Goal: Information Seeking & Learning: Find specific fact

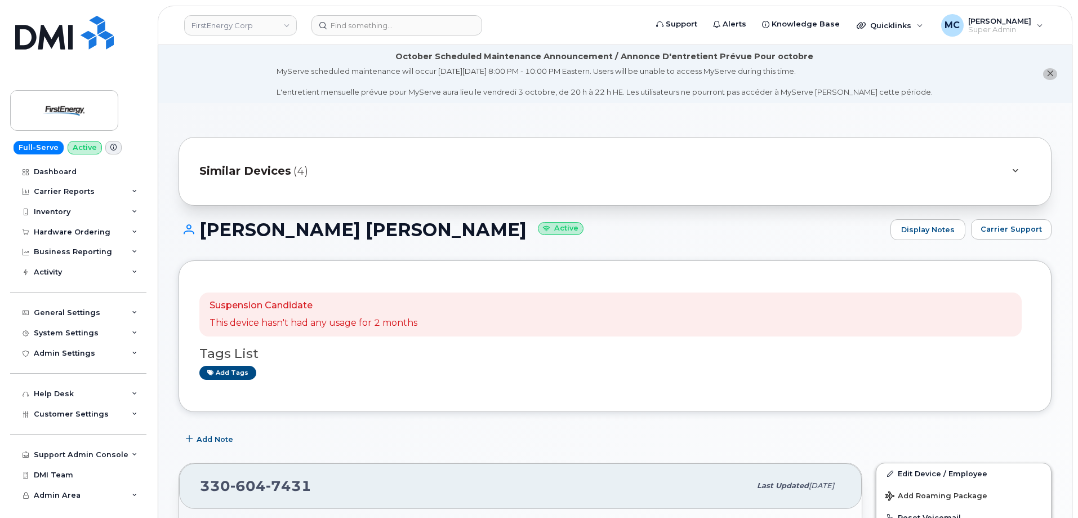
scroll to position [293, 0]
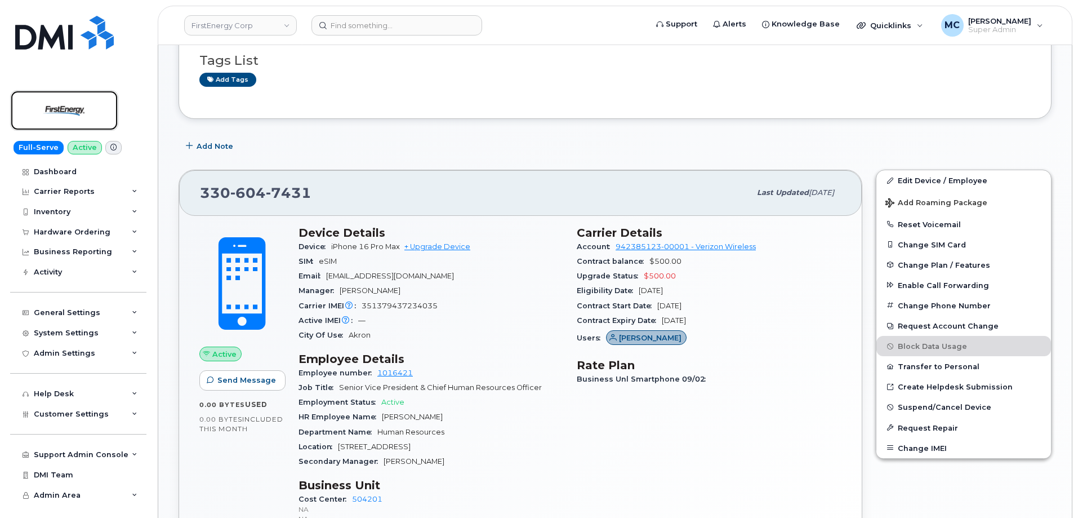
click at [52, 102] on img at bounding box center [64, 110] width 87 height 33
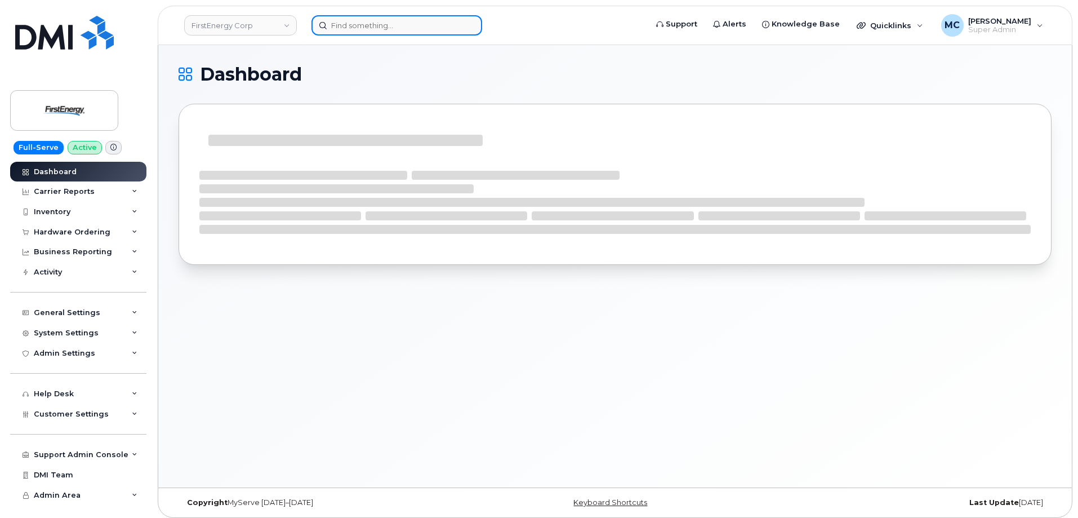
click at [373, 28] on input at bounding box center [396, 25] width 171 height 20
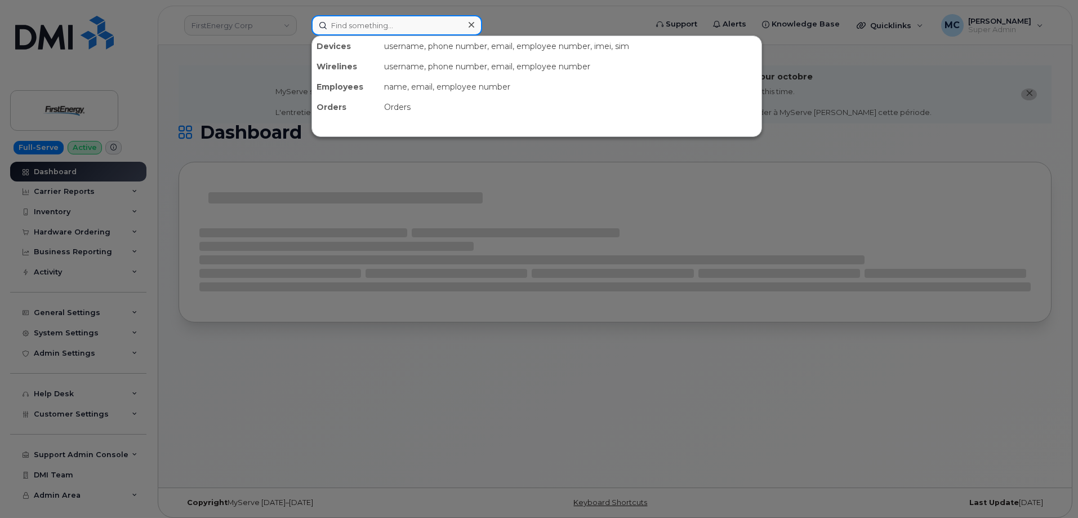
paste input "300080"
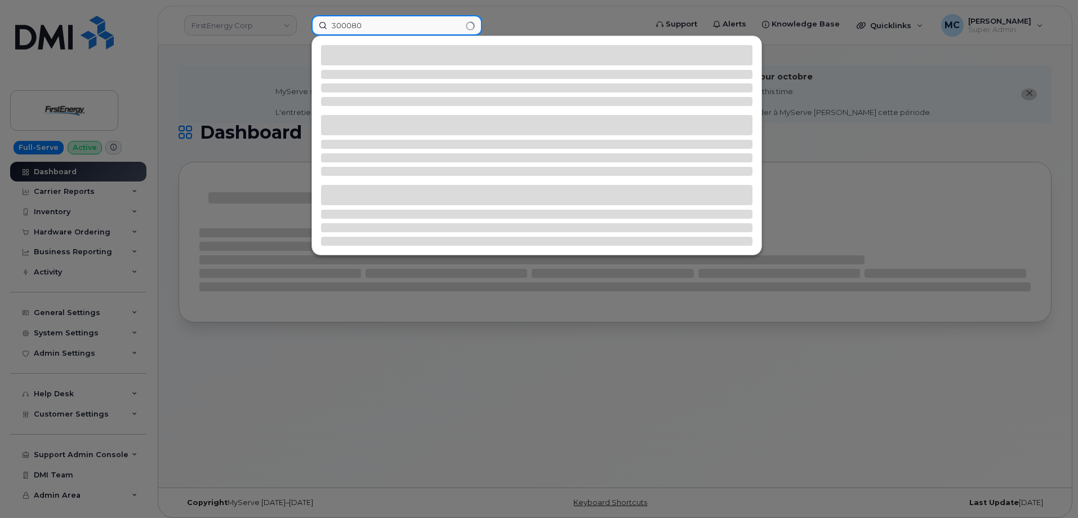
type input "300080"
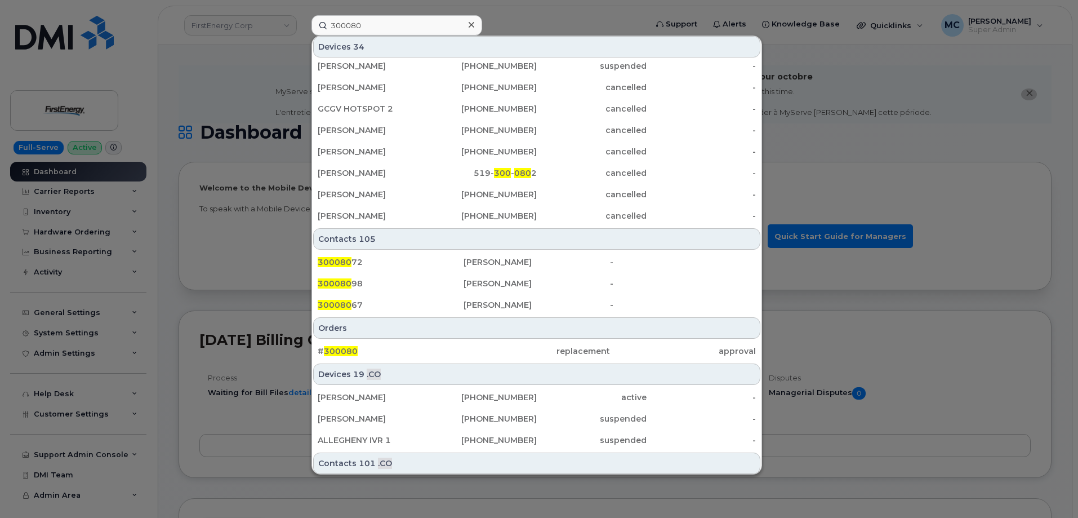
scroll to position [264, 0]
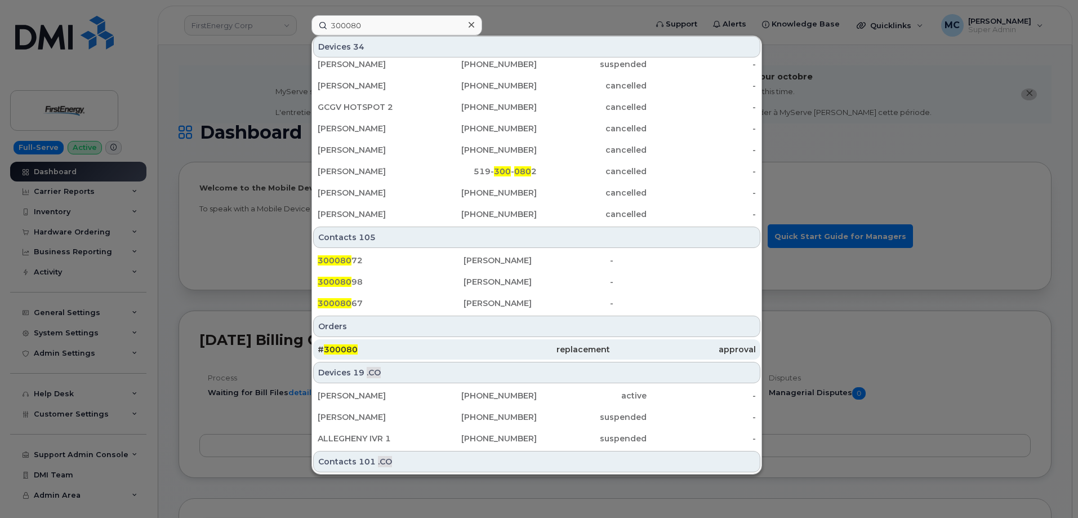
click at [584, 348] on div "replacement" at bounding box center [536, 349] width 146 height 11
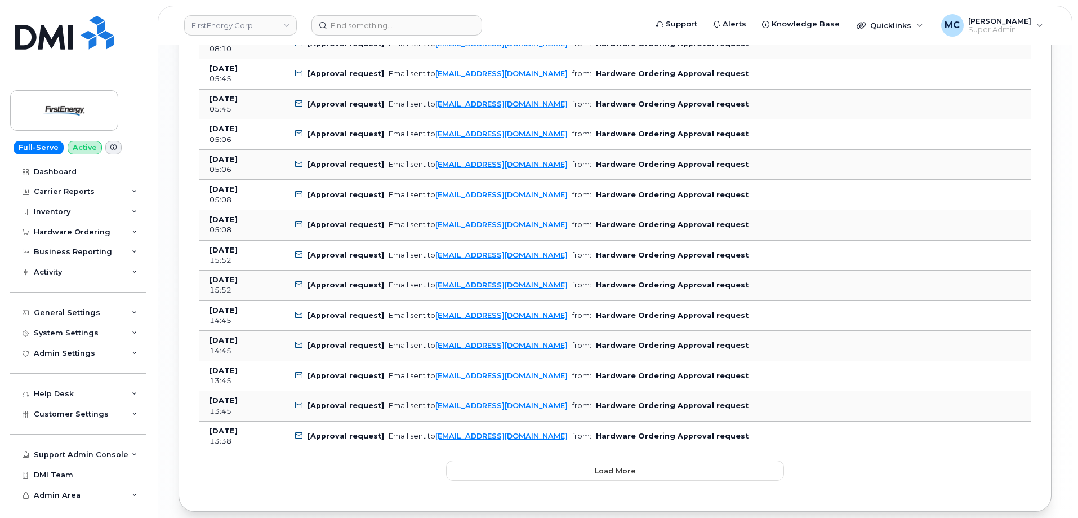
scroll to position [1442, 0]
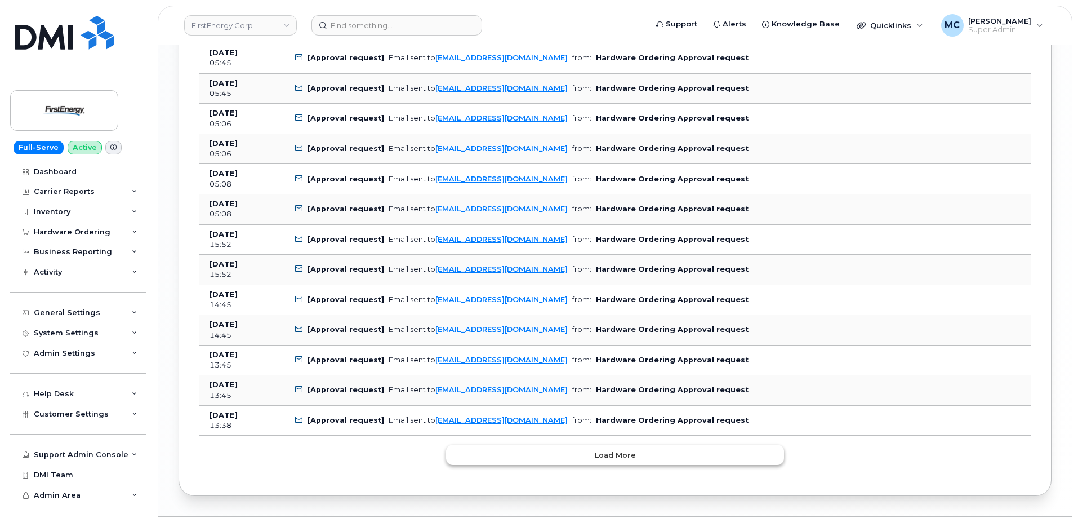
click at [635, 457] on button "Load more" at bounding box center [615, 454] width 338 height 20
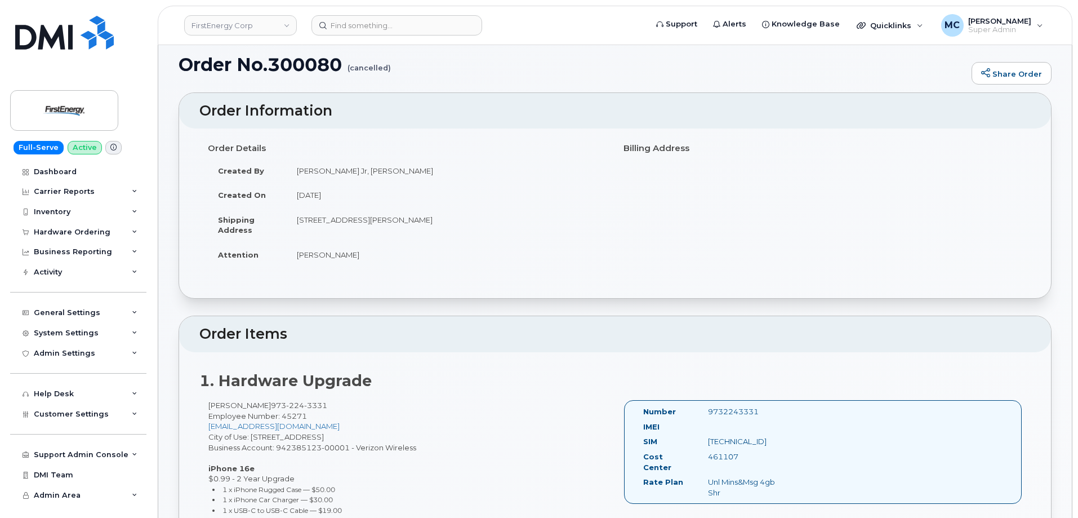
scroll to position [51, 0]
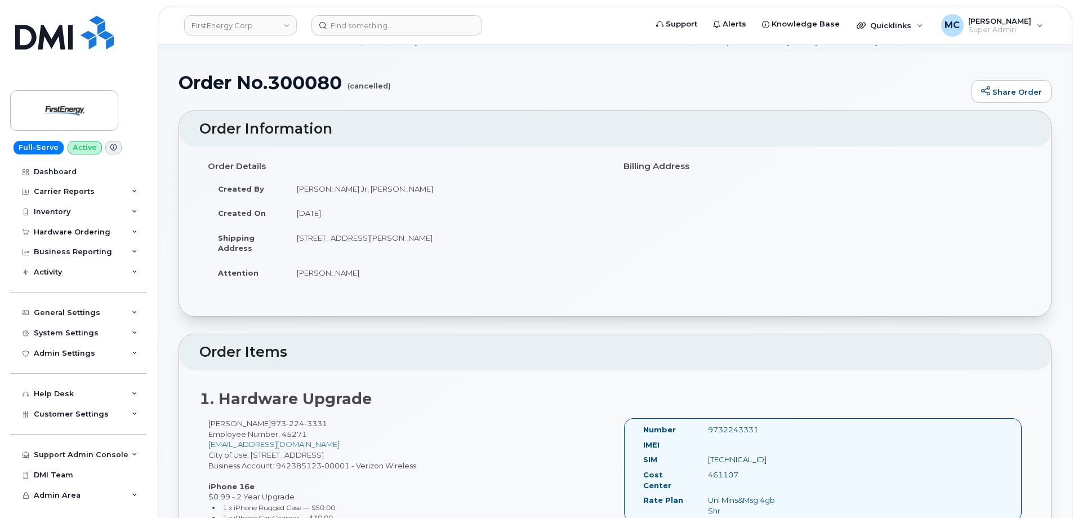
drag, startPoint x: 297, startPoint y: 275, endPoint x: 360, endPoint y: 271, distance: 63.2
click at [360, 271] on td "Zdenko Kolanovic" at bounding box center [447, 272] width 320 height 25
drag, startPoint x: 361, startPoint y: 271, endPoint x: 294, endPoint y: 273, distance: 67.0
click at [294, 273] on td "Zdenko Kolanovic" at bounding box center [447, 272] width 320 height 25
copy td "Zdenko Kolanovic"
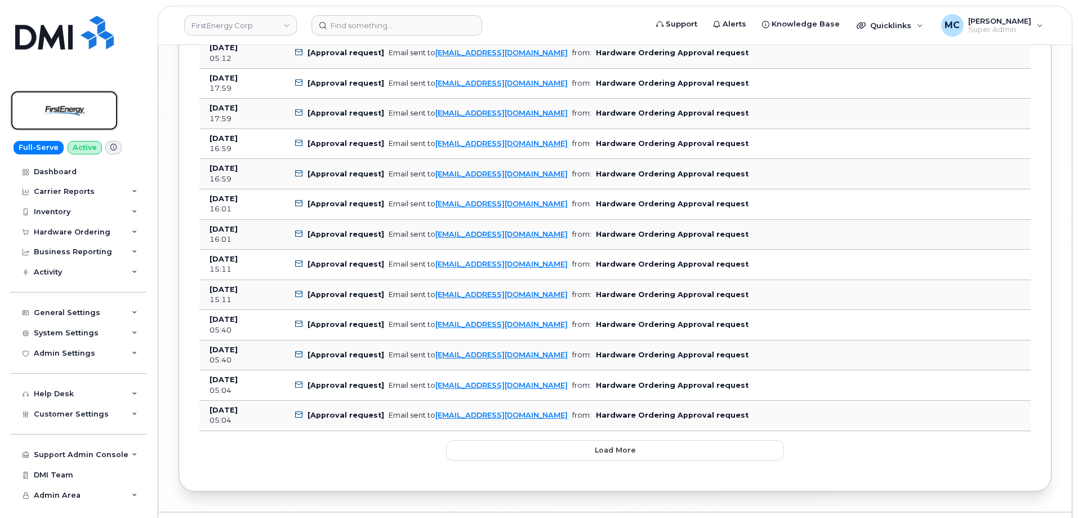
scroll to position [2204, 0]
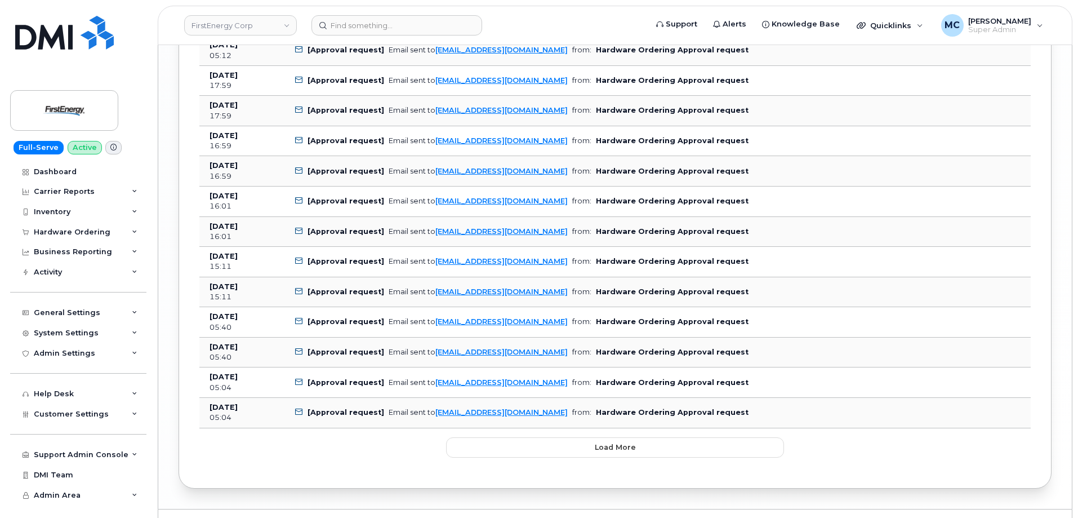
click at [626, 449] on span "Load more" at bounding box center [615, 447] width 41 height 11
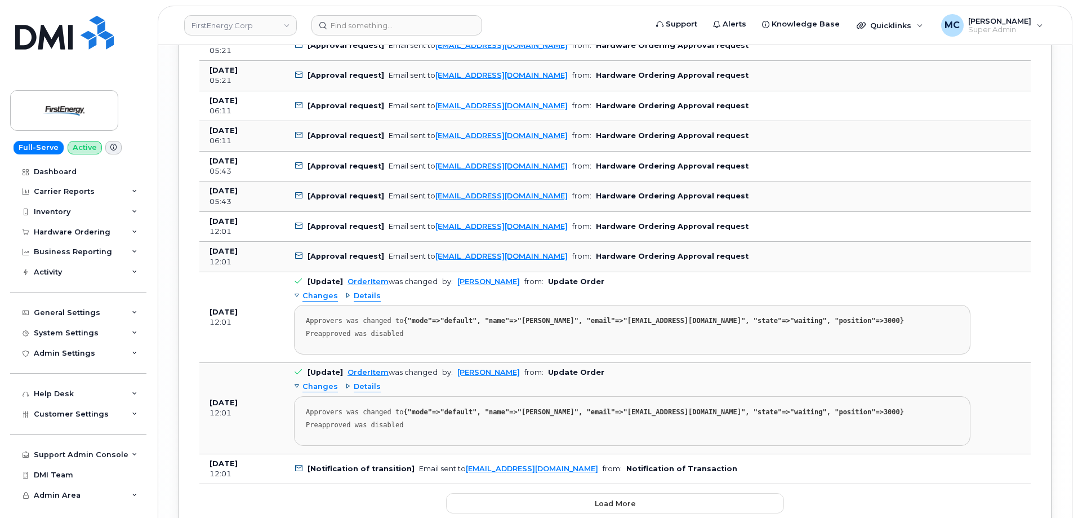
scroll to position [0, 0]
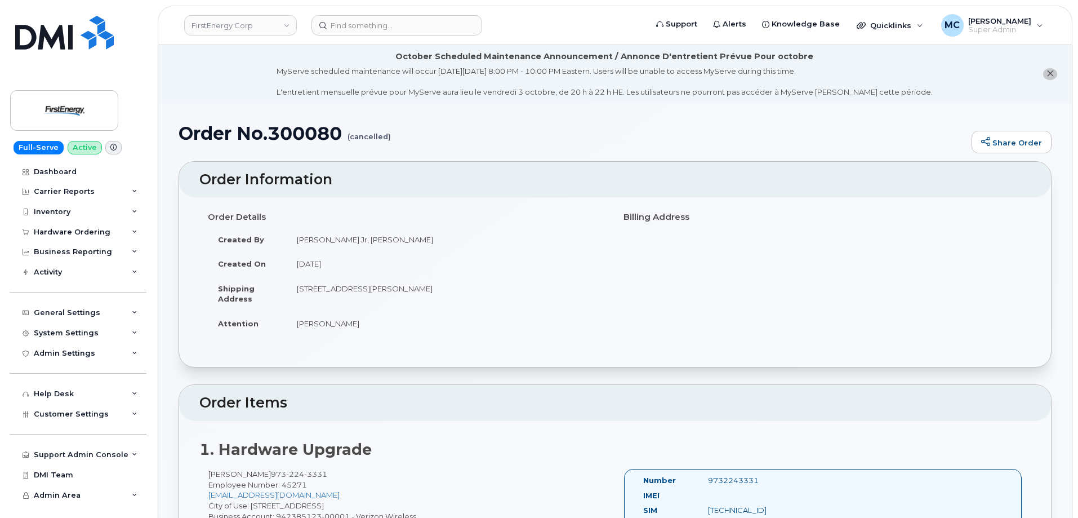
drag, startPoint x: 380, startPoint y: 329, endPoint x: 287, endPoint y: 331, distance: 92.9
click at [287, 331] on td "Zdenko Kolanovic" at bounding box center [447, 323] width 320 height 25
copy td "Zdenko Kolanovic"
click at [615, 102] on li "October Scheduled Maintenance Announcement / Annonce D'entretient Prévue Pour o…" at bounding box center [614, 74] width 913 height 58
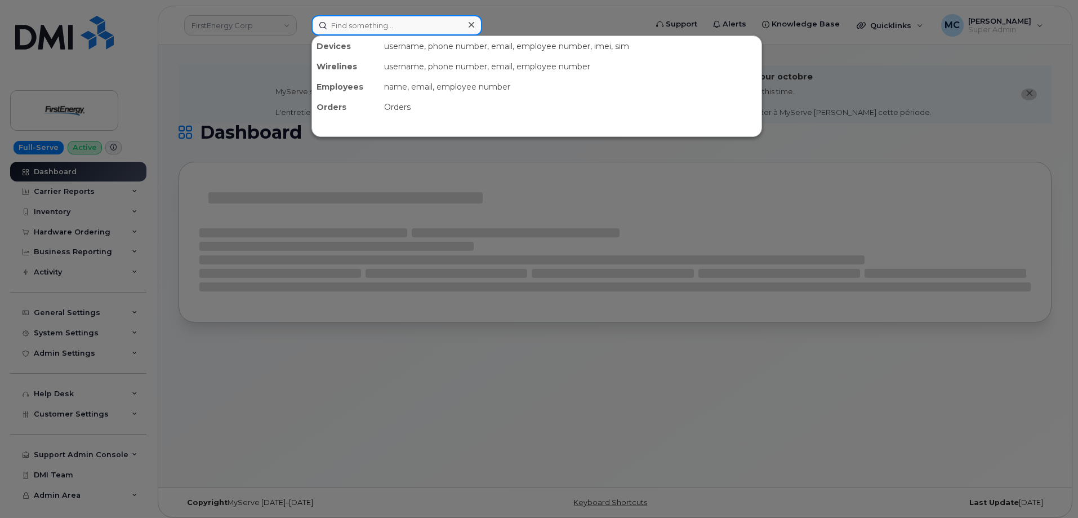
paste input "Zdenko Kolanovic"
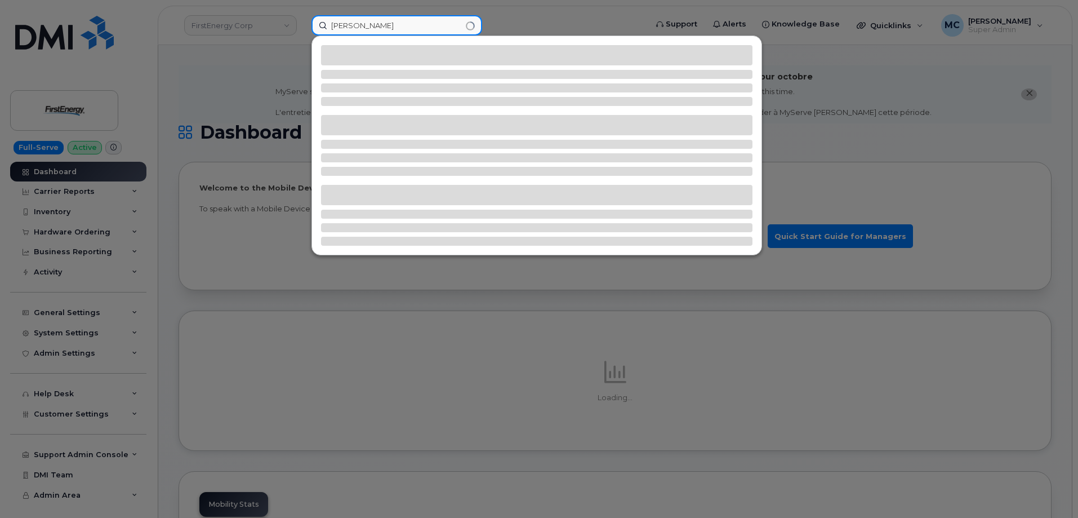
type input "Zdenko Kolanovic"
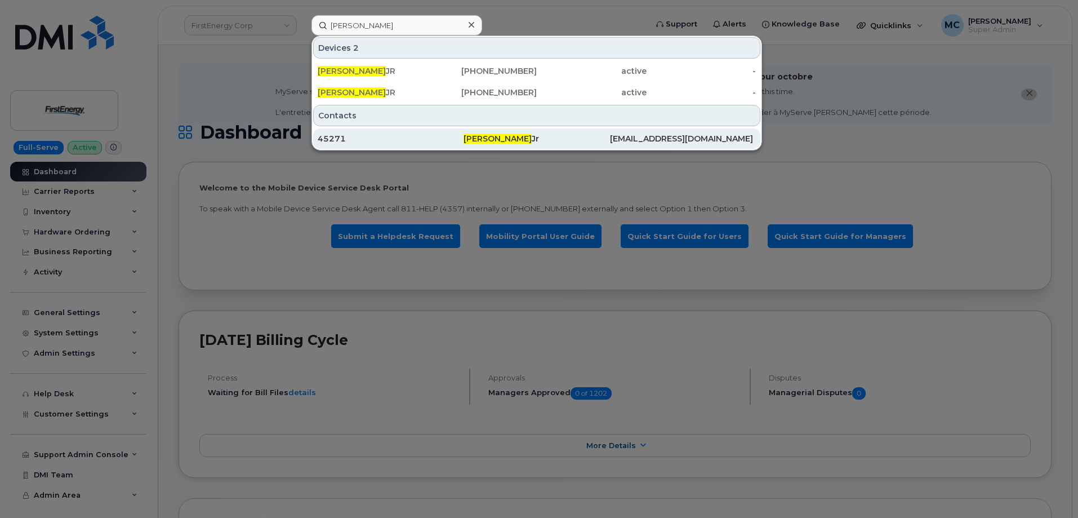
click at [494, 140] on span "Zdenko Kolanovic" at bounding box center [497, 138] width 68 height 10
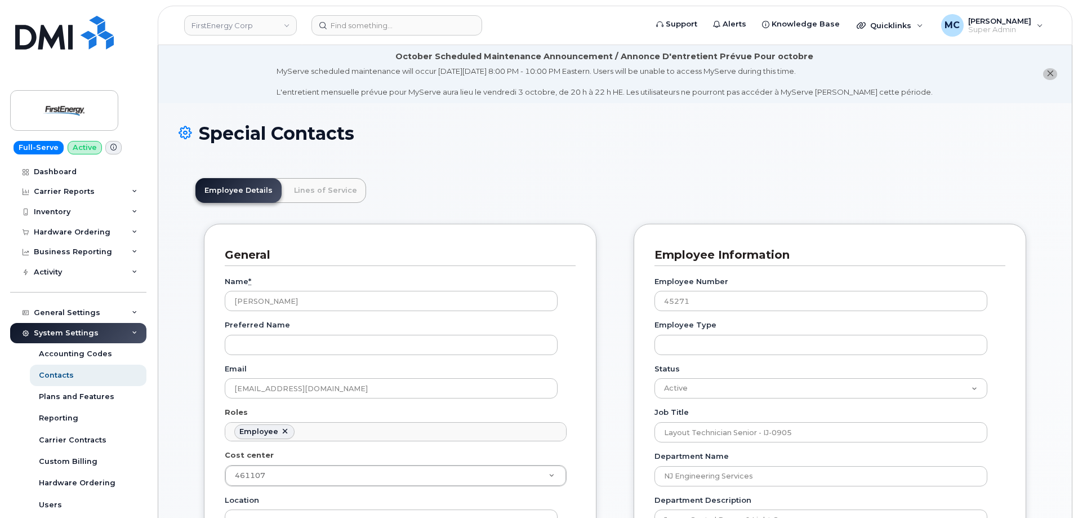
scroll to position [33, 0]
drag, startPoint x: 1079, startPoint y: 55, endPoint x: 1084, endPoint y: 170, distance: 115.0
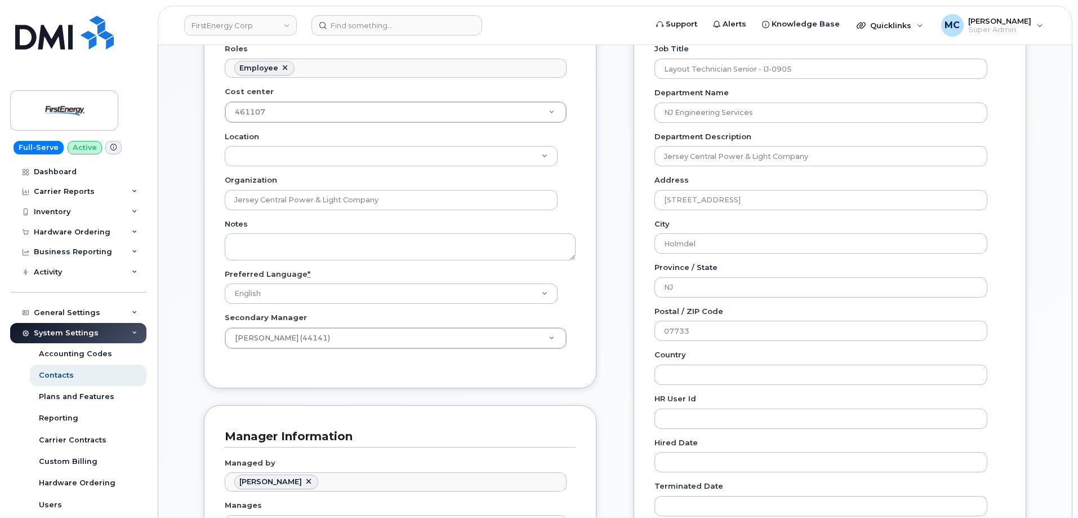
scroll to position [358, 0]
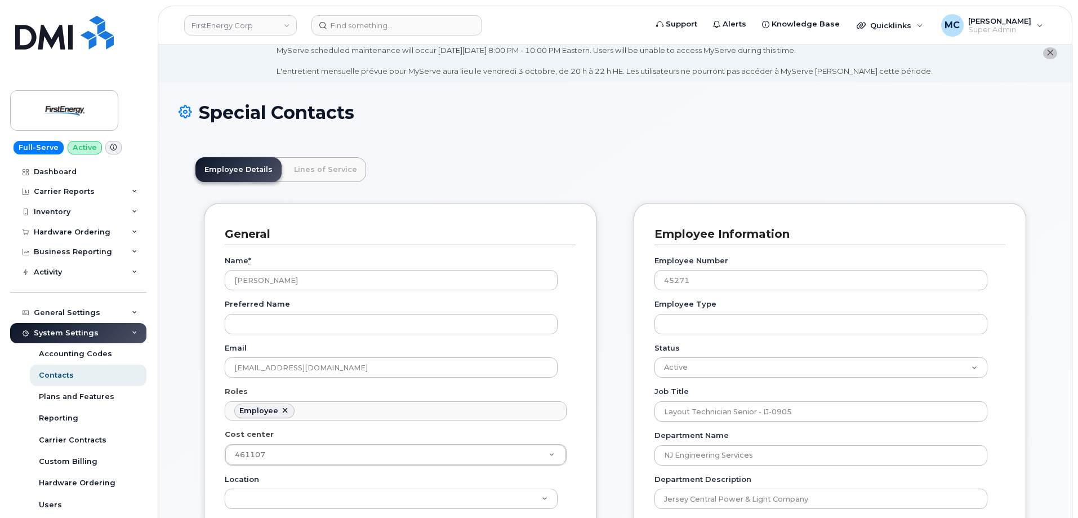
scroll to position [15, 0]
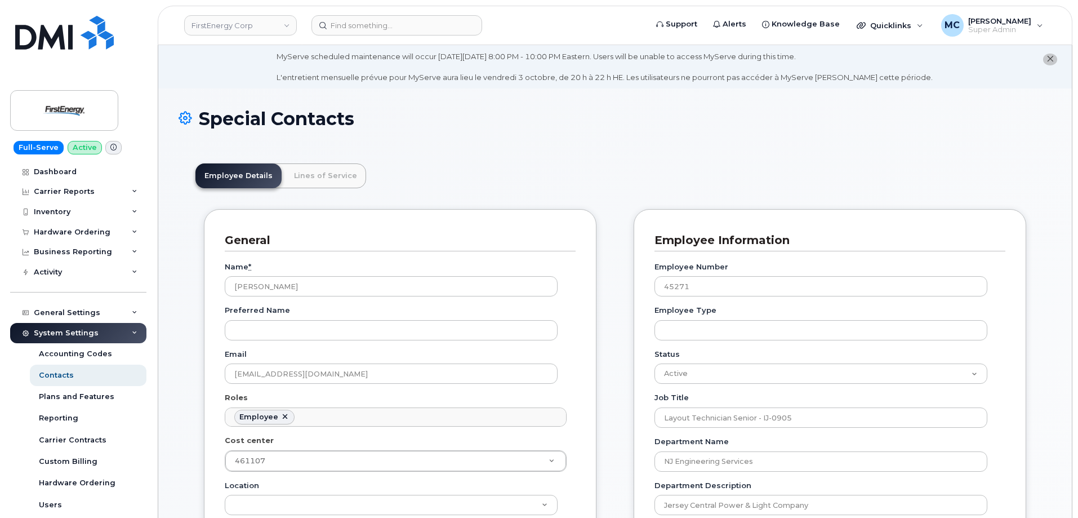
click at [543, 136] on div "Special Contacts" at bounding box center [615, 128] width 873 height 38
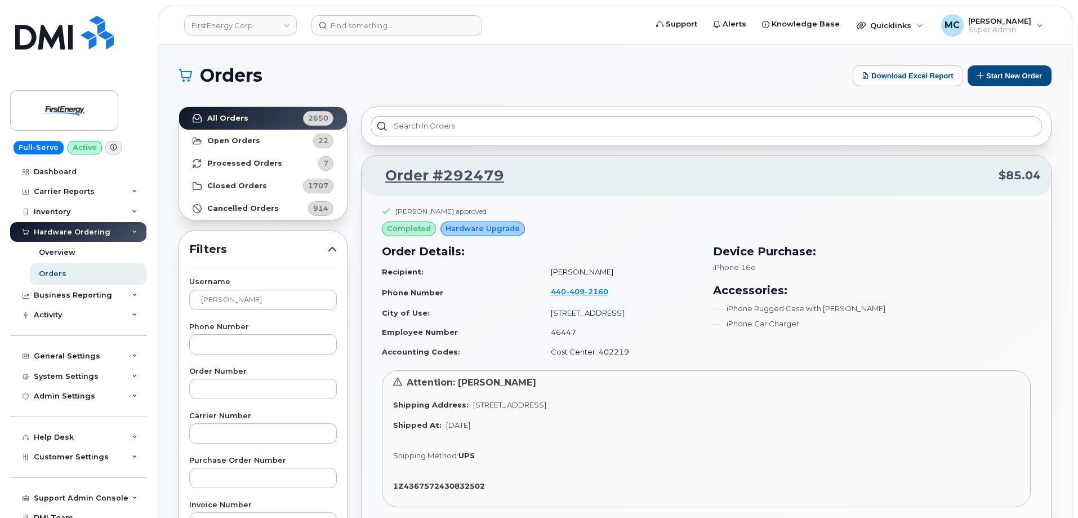
scroll to position [515, 0]
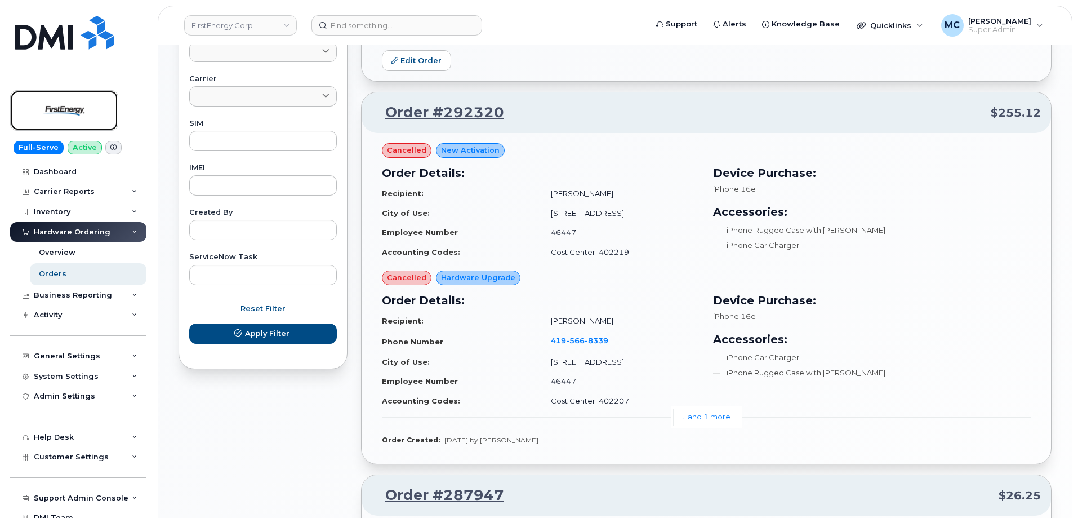
click at [64, 114] on img at bounding box center [64, 110] width 87 height 33
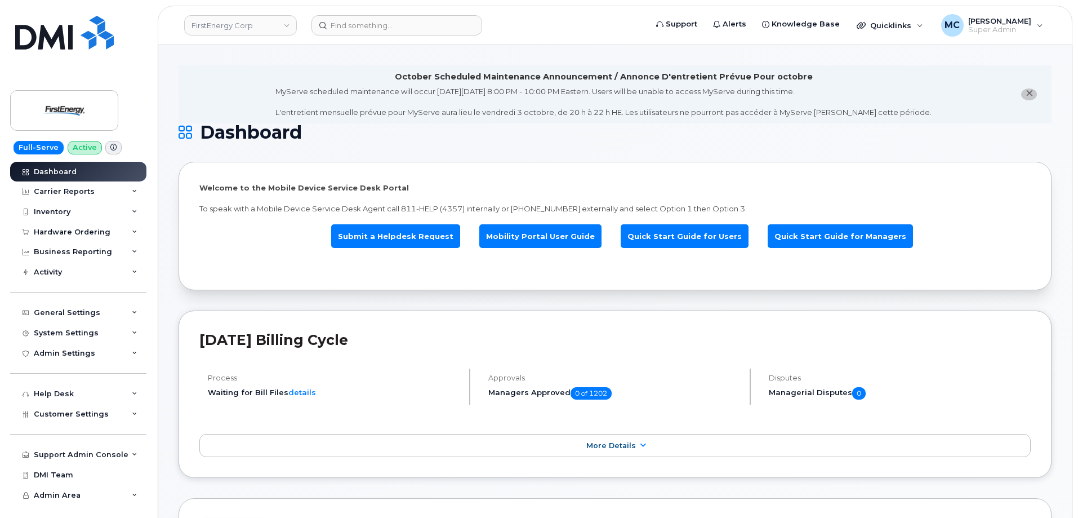
click at [796, 137] on h1 "Dashboard" at bounding box center [612, 132] width 867 height 18
